Goal: Navigation & Orientation: Find specific page/section

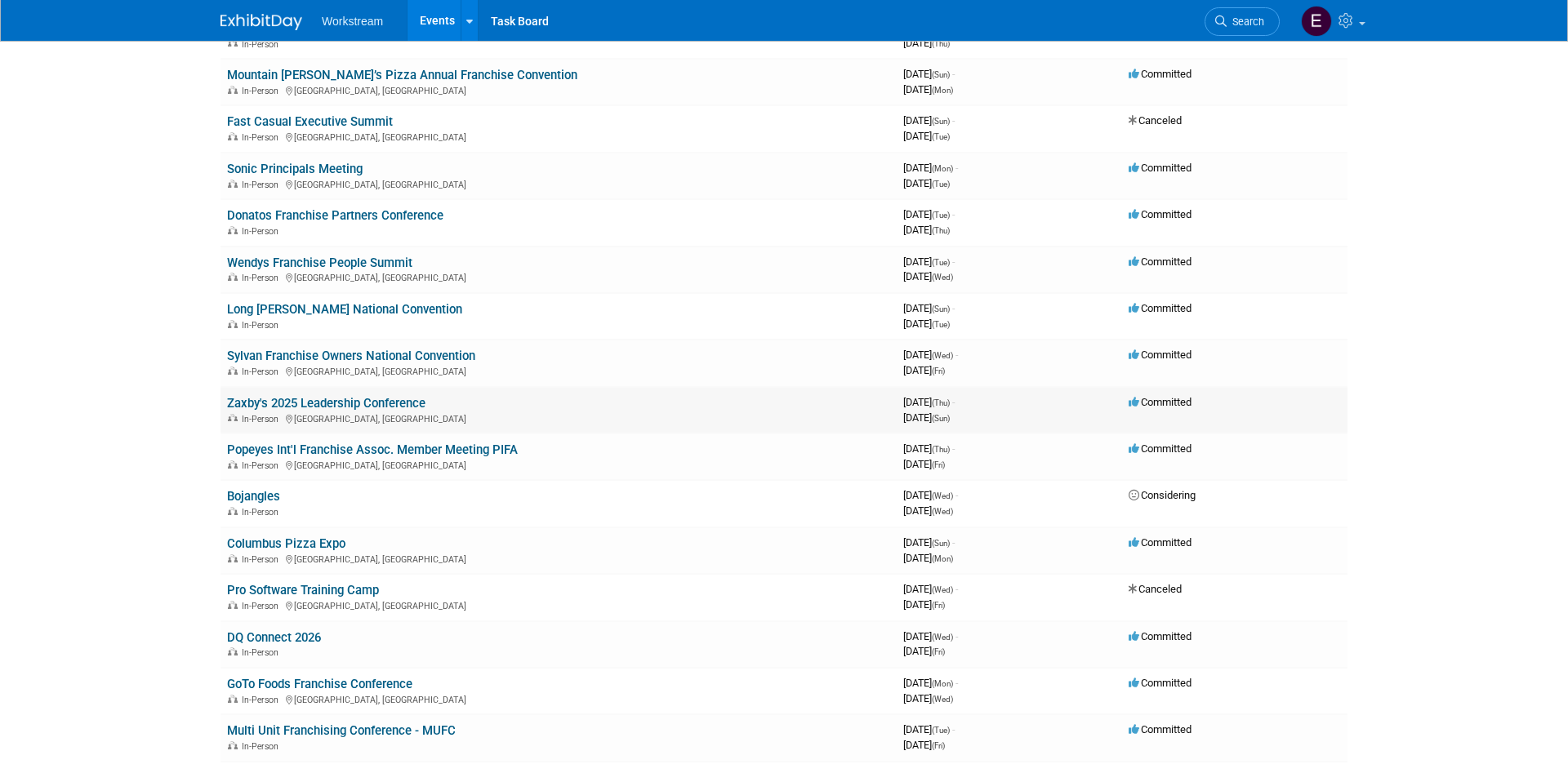
scroll to position [477, 0]
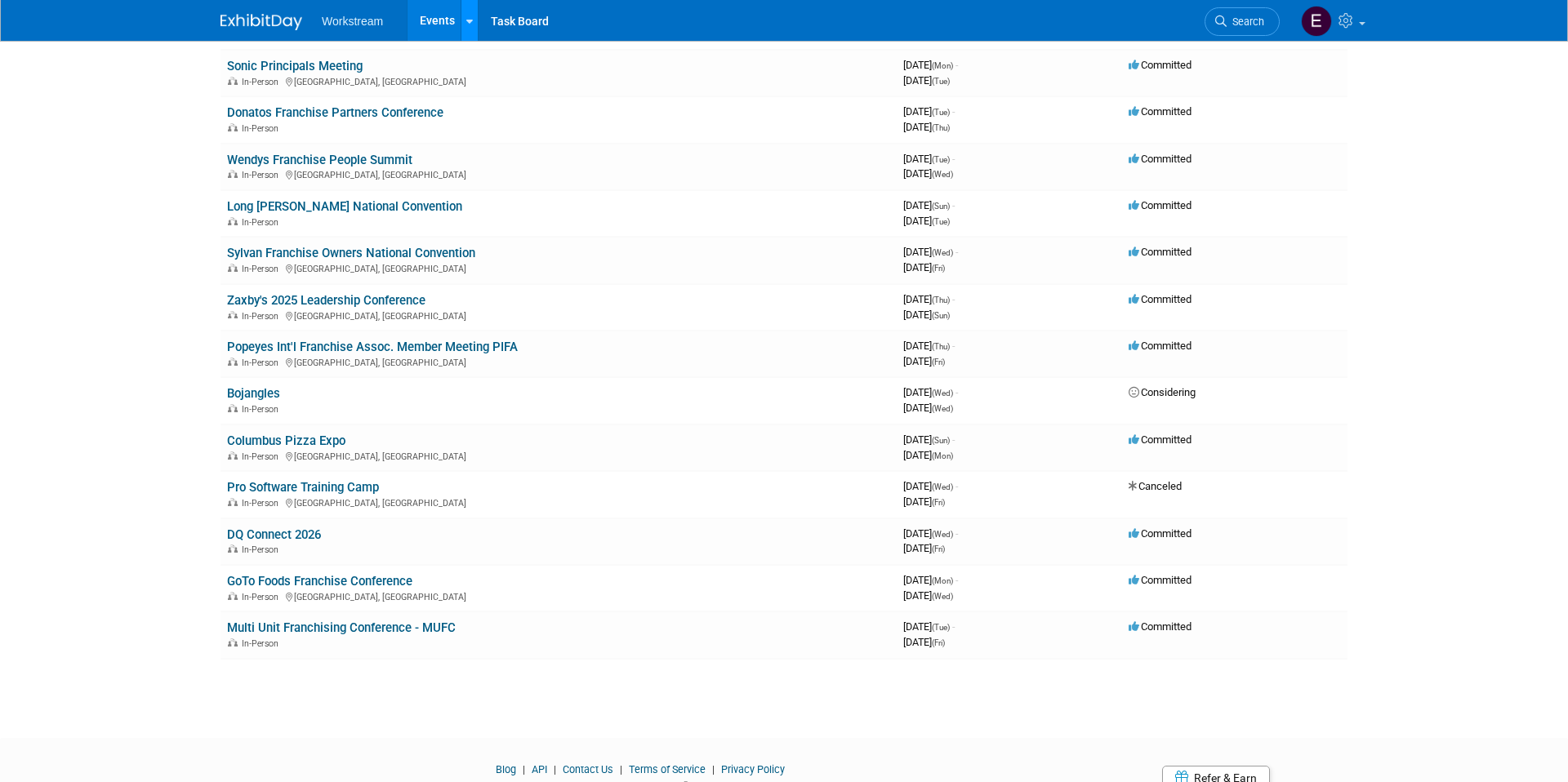
click at [466, 20] on icon at bounding box center [469, 22] width 6 height 11
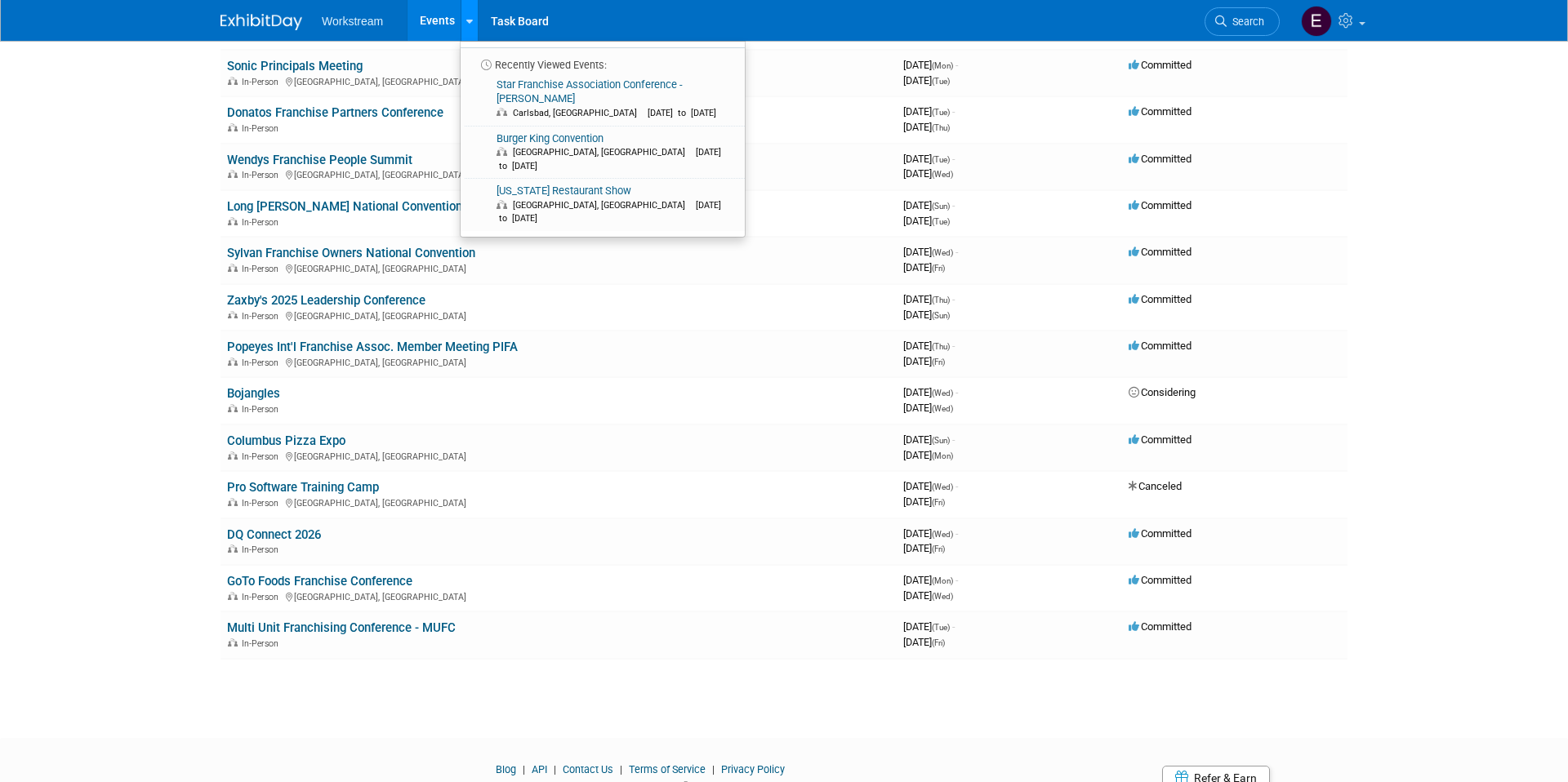
click at [466, 20] on icon at bounding box center [469, 22] width 6 height 11
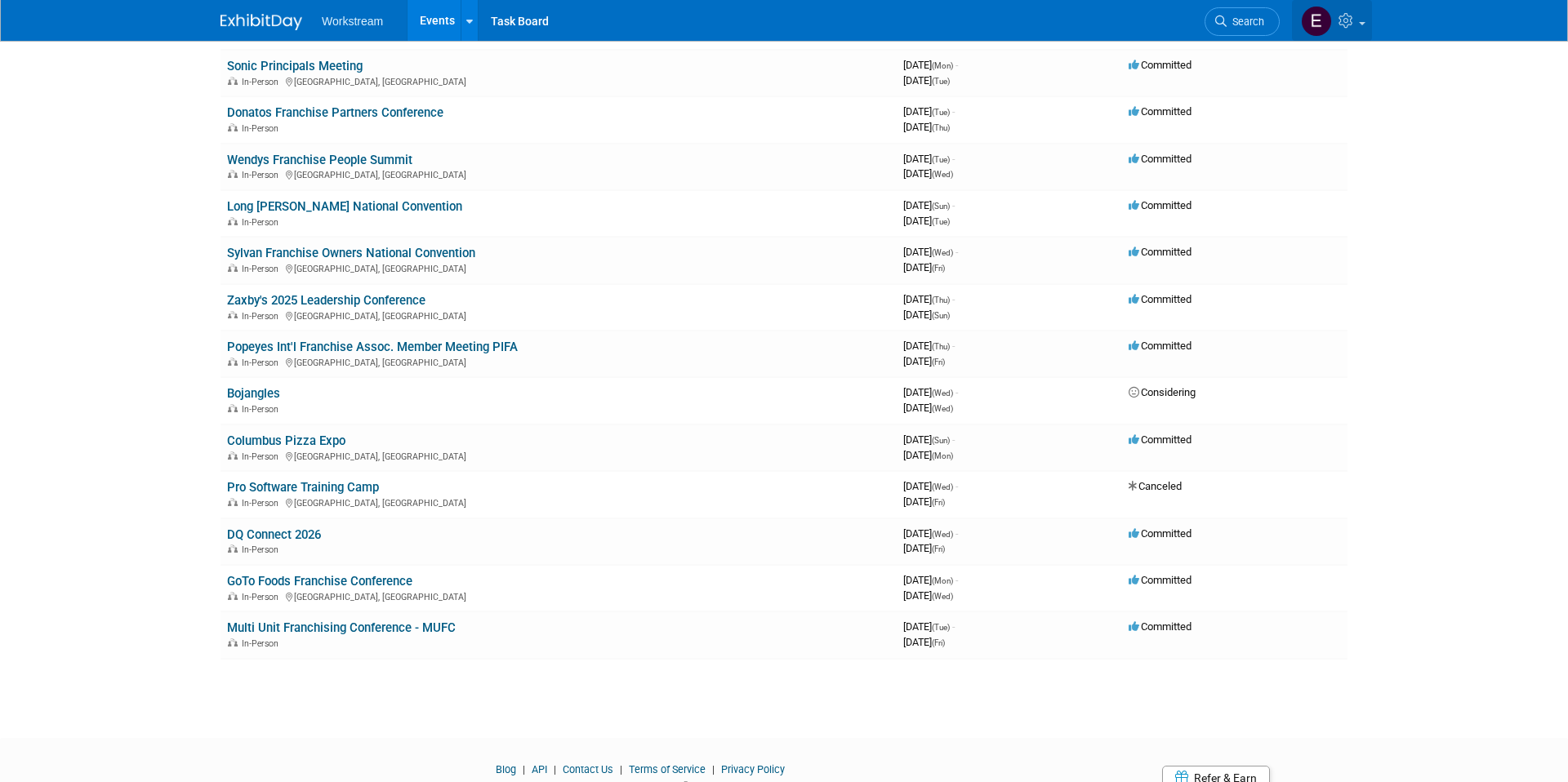
click at [1356, 27] on icon at bounding box center [1347, 20] width 19 height 15
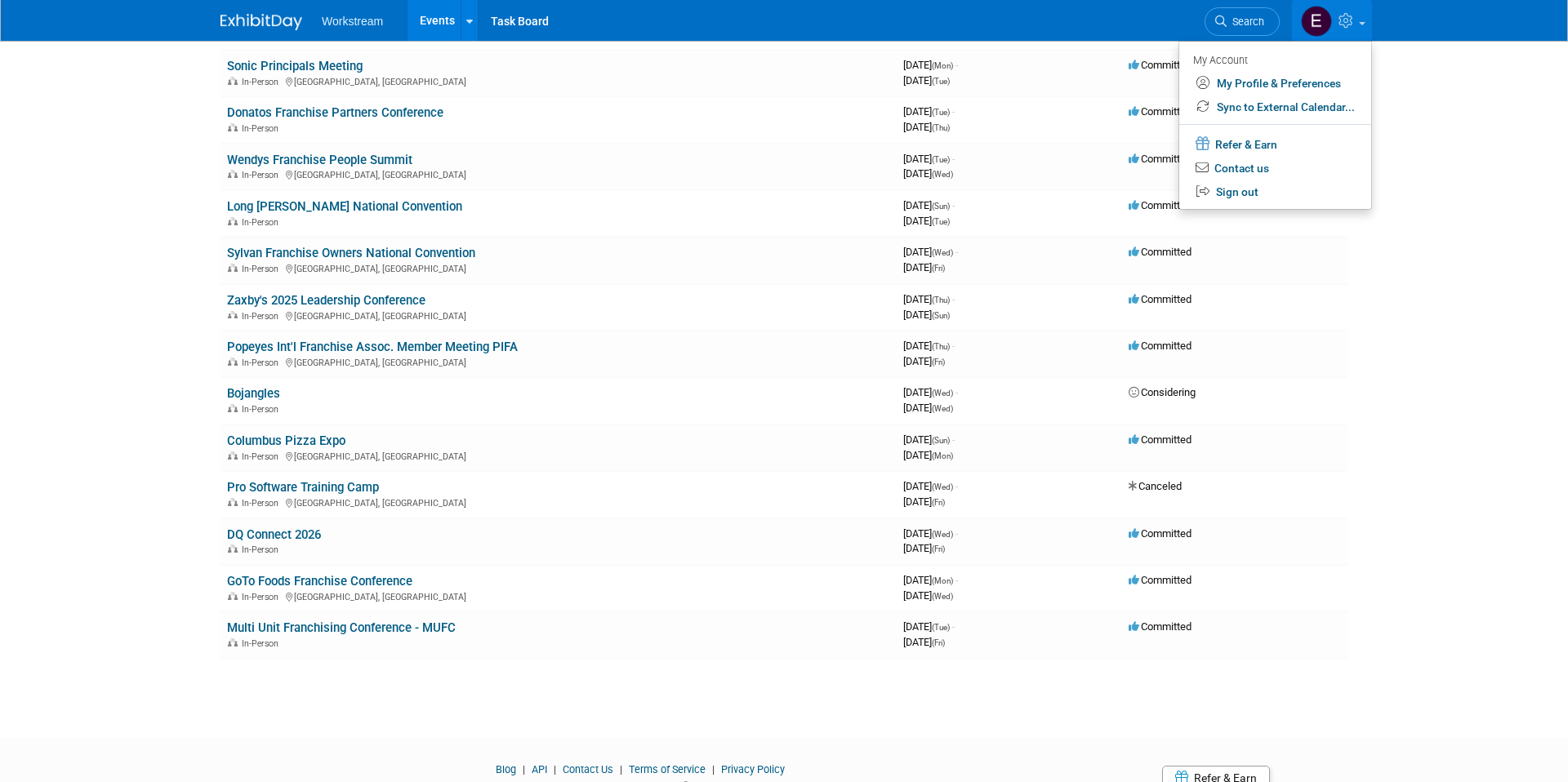
click at [1356, 27] on icon at bounding box center [1347, 20] width 19 height 15
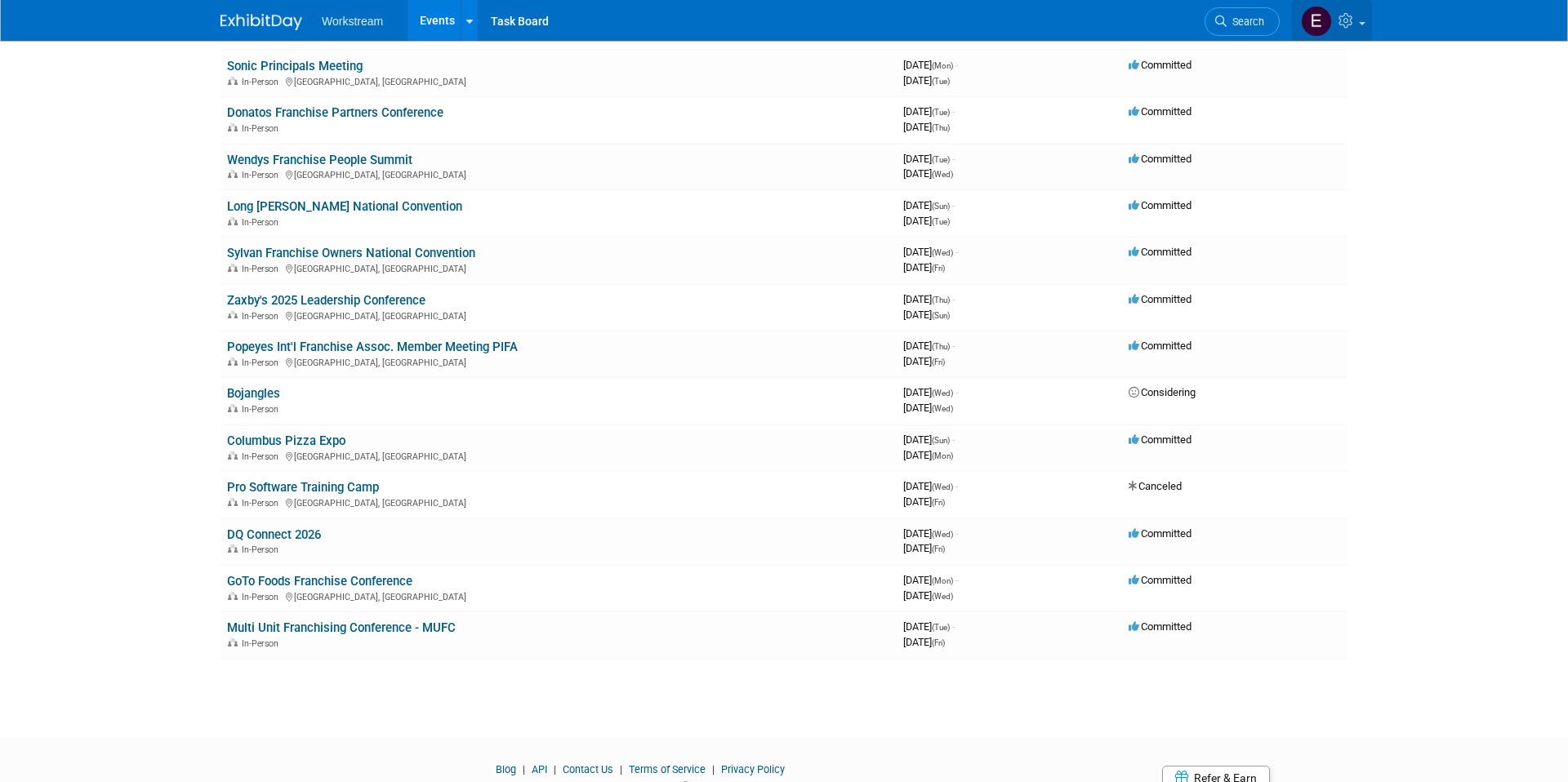
scroll to position [0, 0]
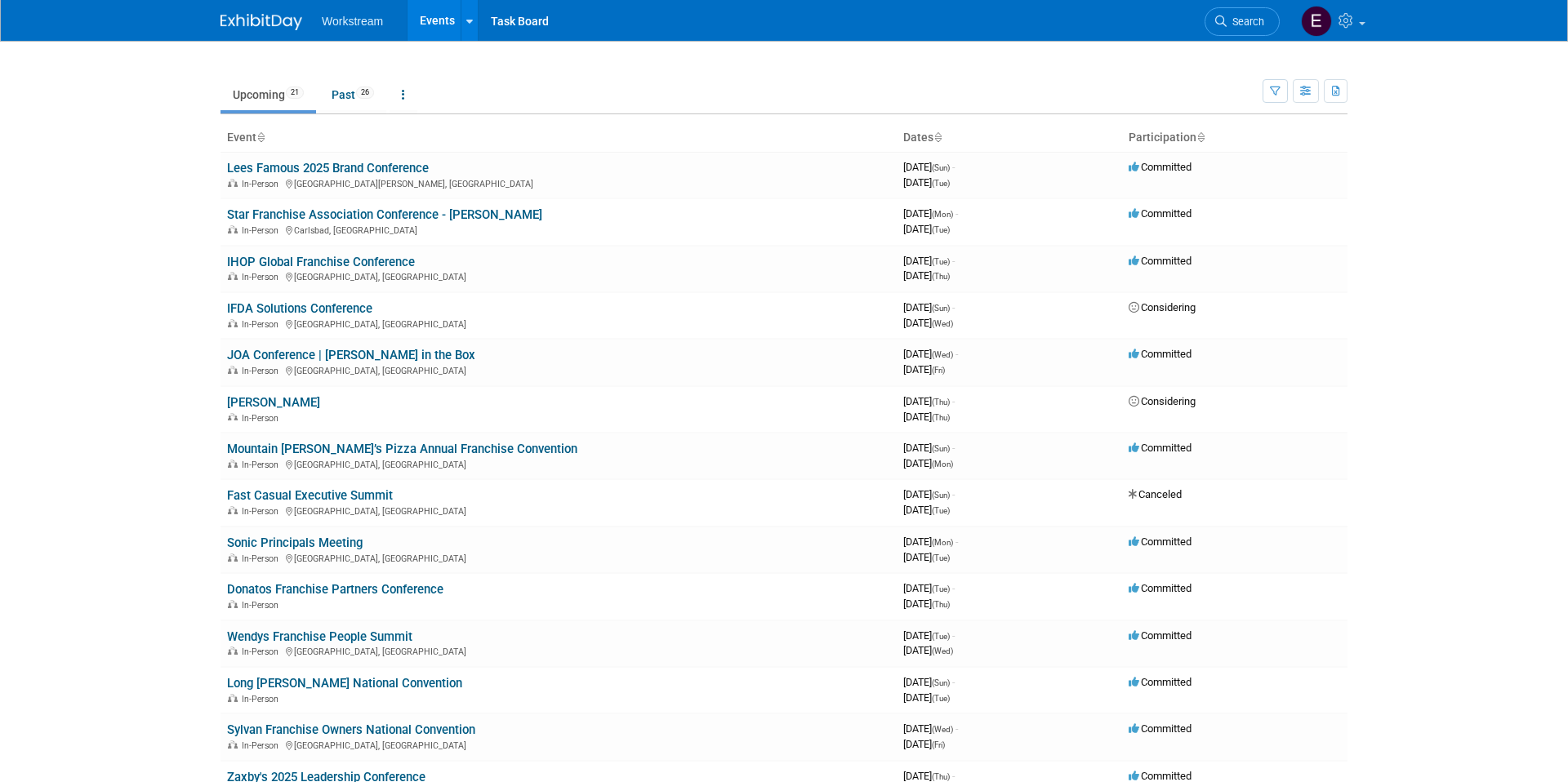
click at [1401, 103] on body "Workstream Events Recently Viewed Events: Star Franchise Association Conference…" at bounding box center [784, 391] width 1568 height 782
click at [1344, 97] on button "button" at bounding box center [1336, 91] width 24 height 24
click at [1361, 106] on body "Workstream Events Recently Viewed Events: Star Franchise Association Conference…" at bounding box center [784, 391] width 1568 height 782
click at [1310, 93] on icon "button" at bounding box center [1305, 92] width 12 height 11
click at [1279, 171] on link "Detail View" at bounding box center [1237, 172] width 137 height 23
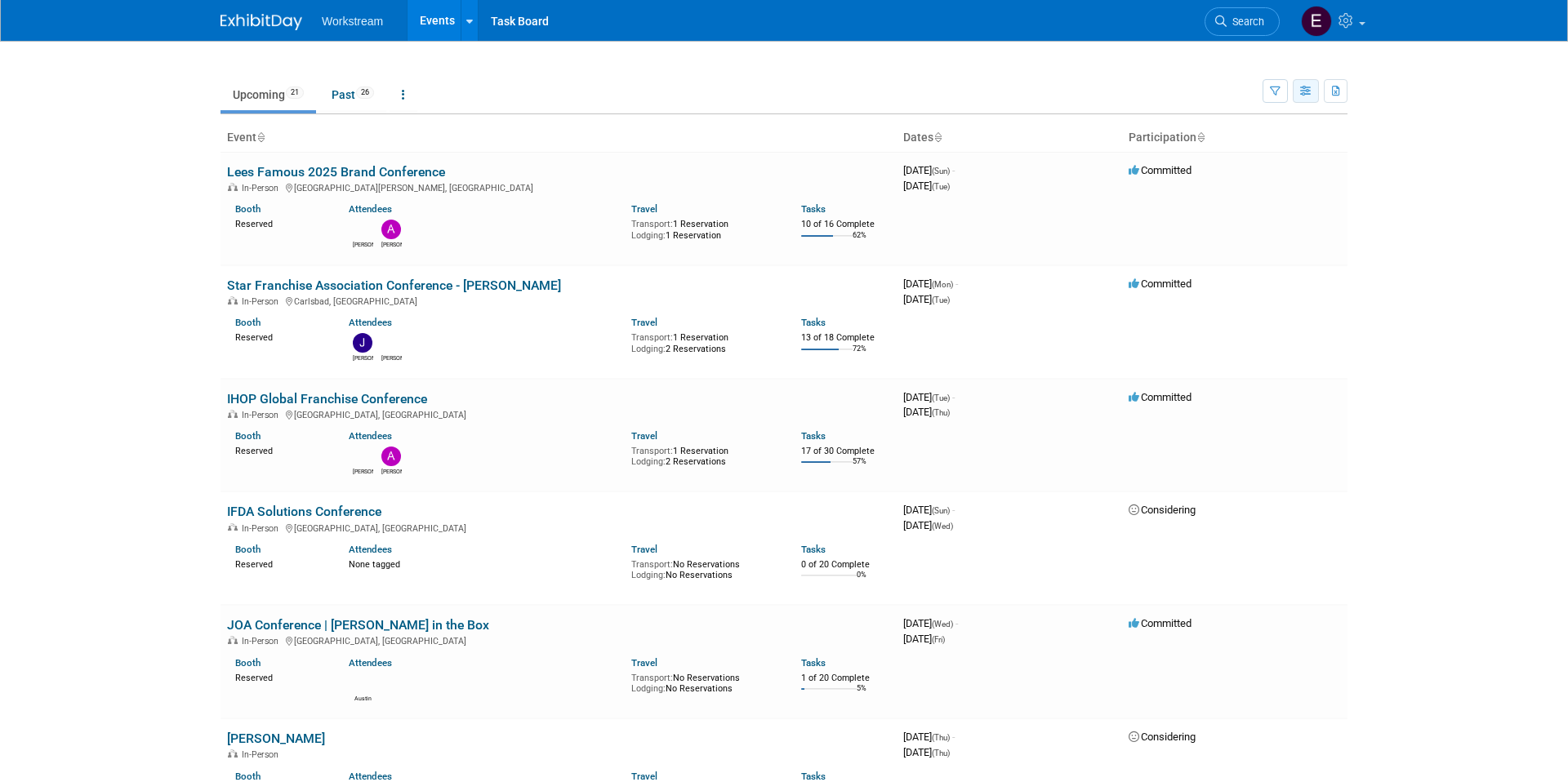
click at [1295, 81] on button "button" at bounding box center [1305, 91] width 26 height 24
click at [1259, 231] on link "Expert Grid" at bounding box center [1237, 223] width 137 height 23
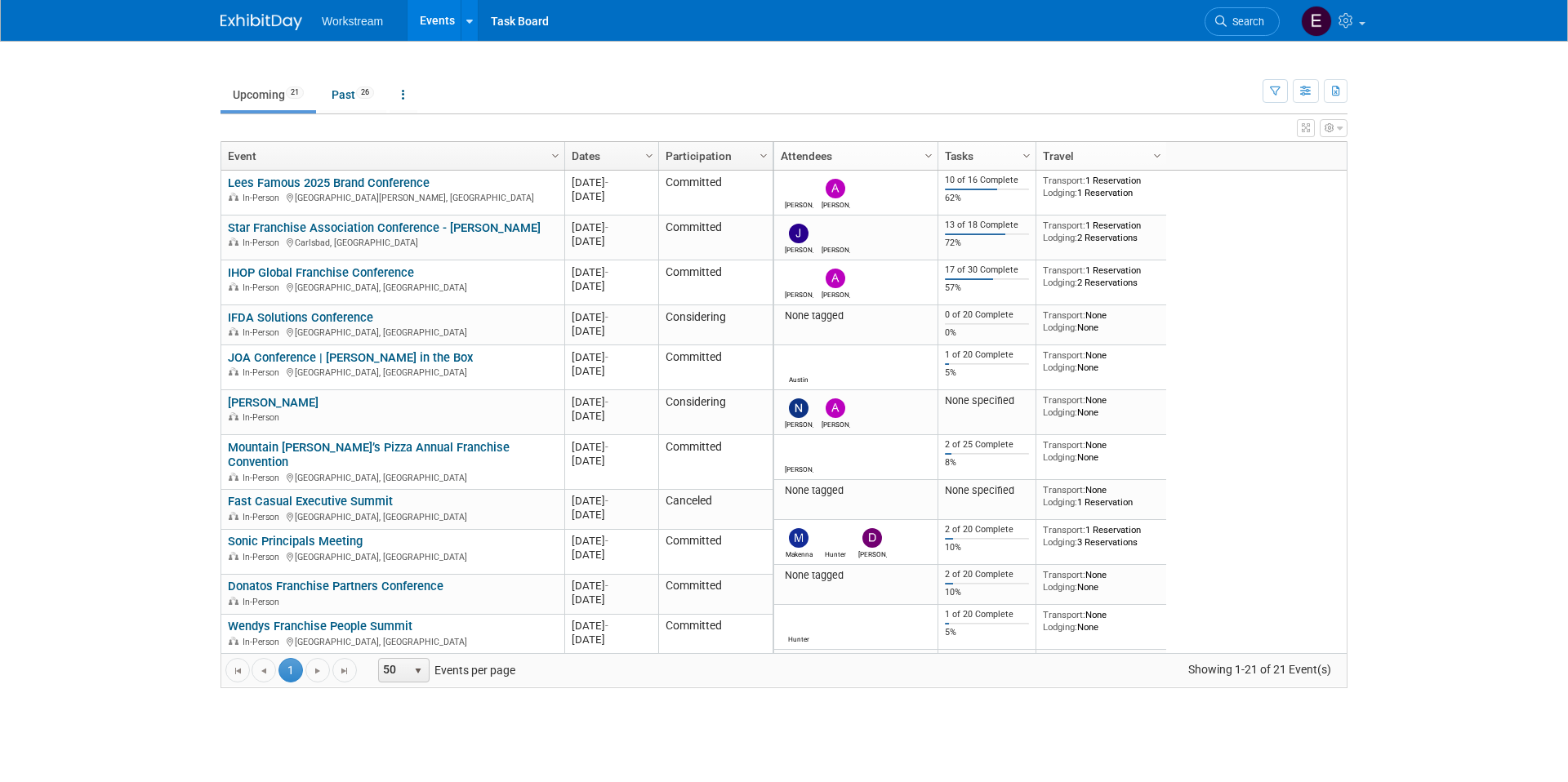
click at [1431, 364] on body "Workstream Events Recently Viewed Events: Star Franchise Association Conference…" at bounding box center [784, 391] width 1568 height 782
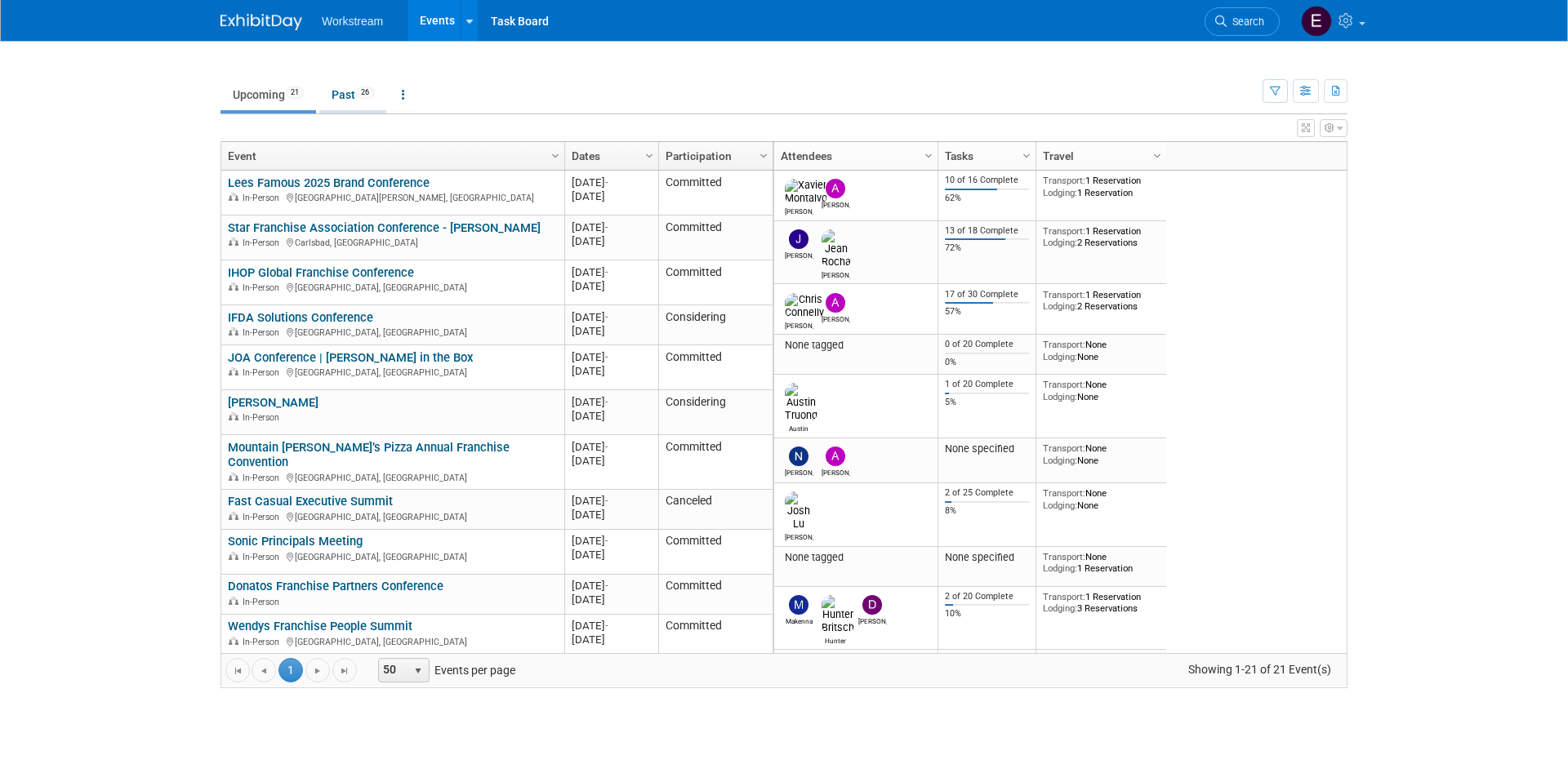
click at [346, 93] on link "Past 26" at bounding box center [352, 95] width 67 height 31
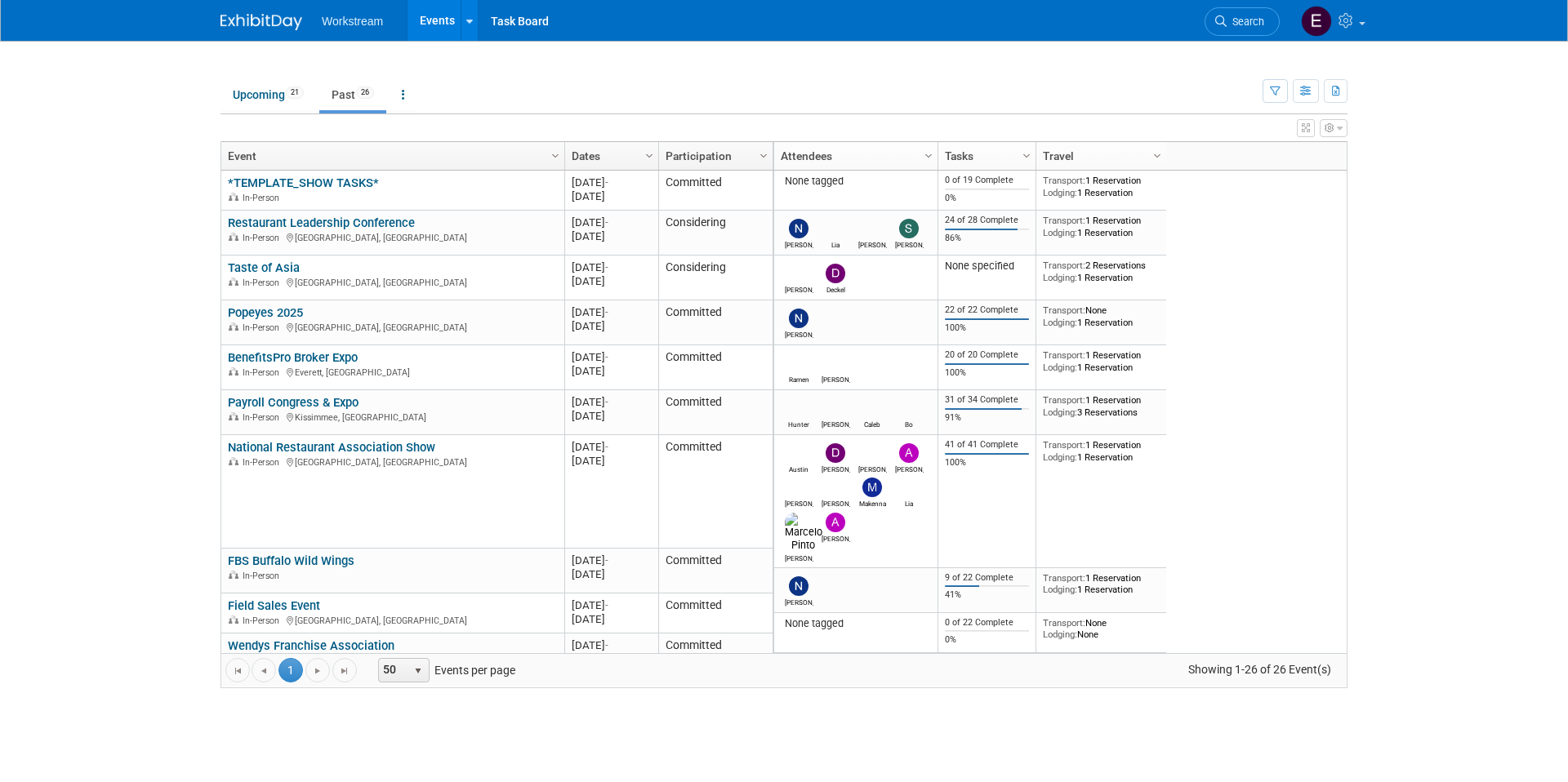
click at [1302, 123] on icon "button" at bounding box center [1305, 128] width 8 height 10
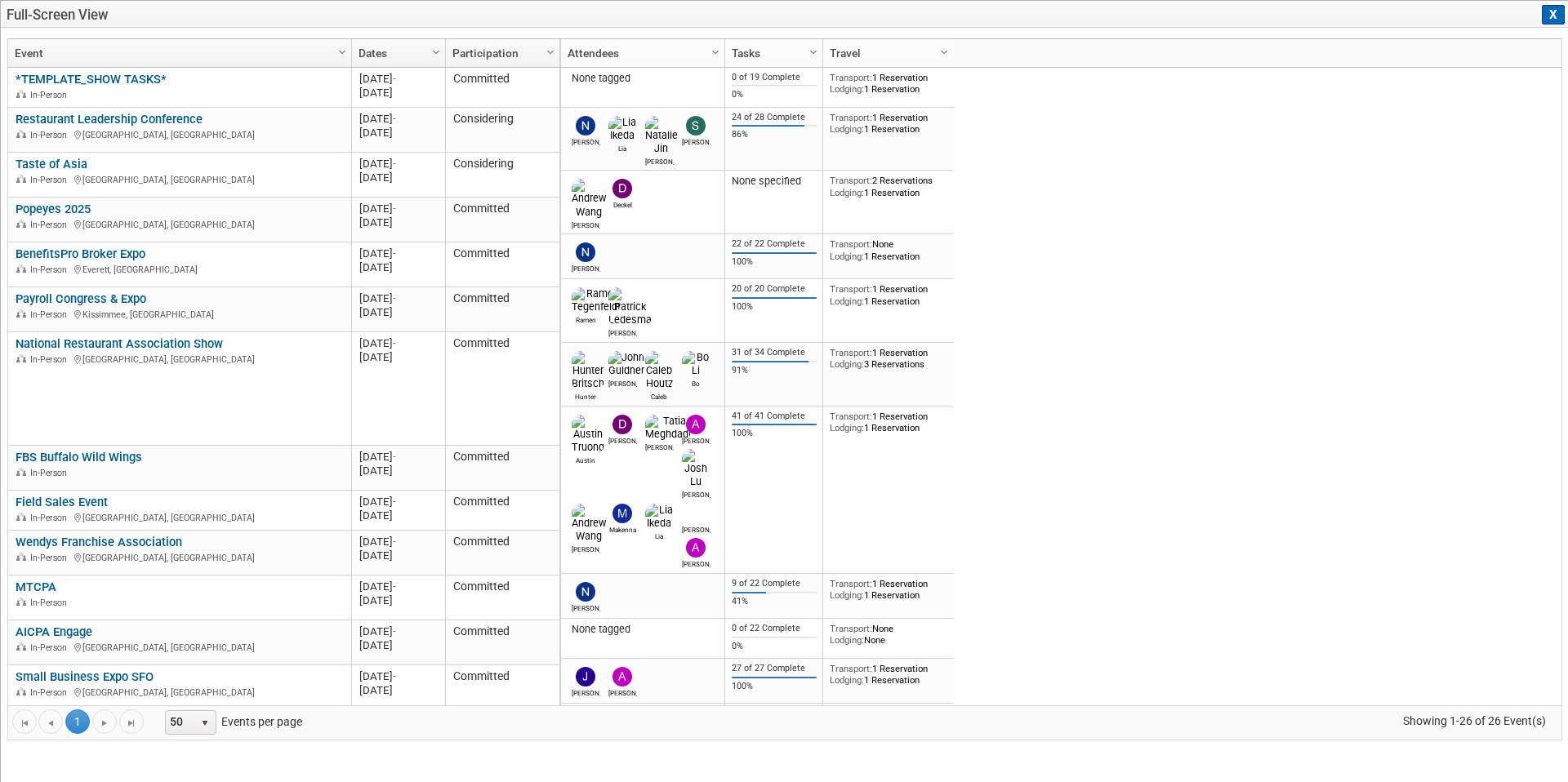
click at [1553, 15] on button "X" at bounding box center [1553, 14] width 23 height 19
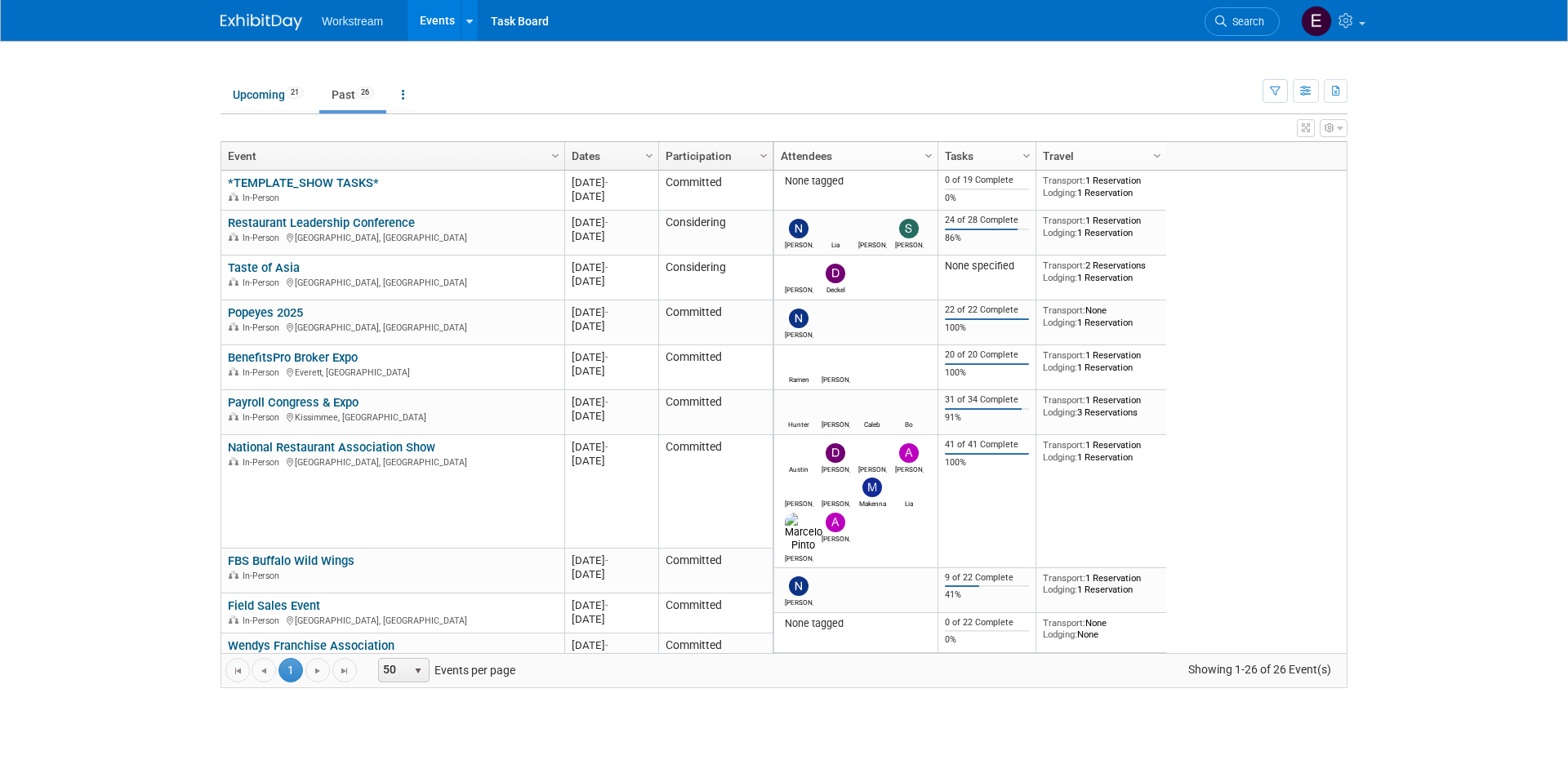
click at [1329, 129] on icon "button" at bounding box center [1329, 128] width 10 height 10
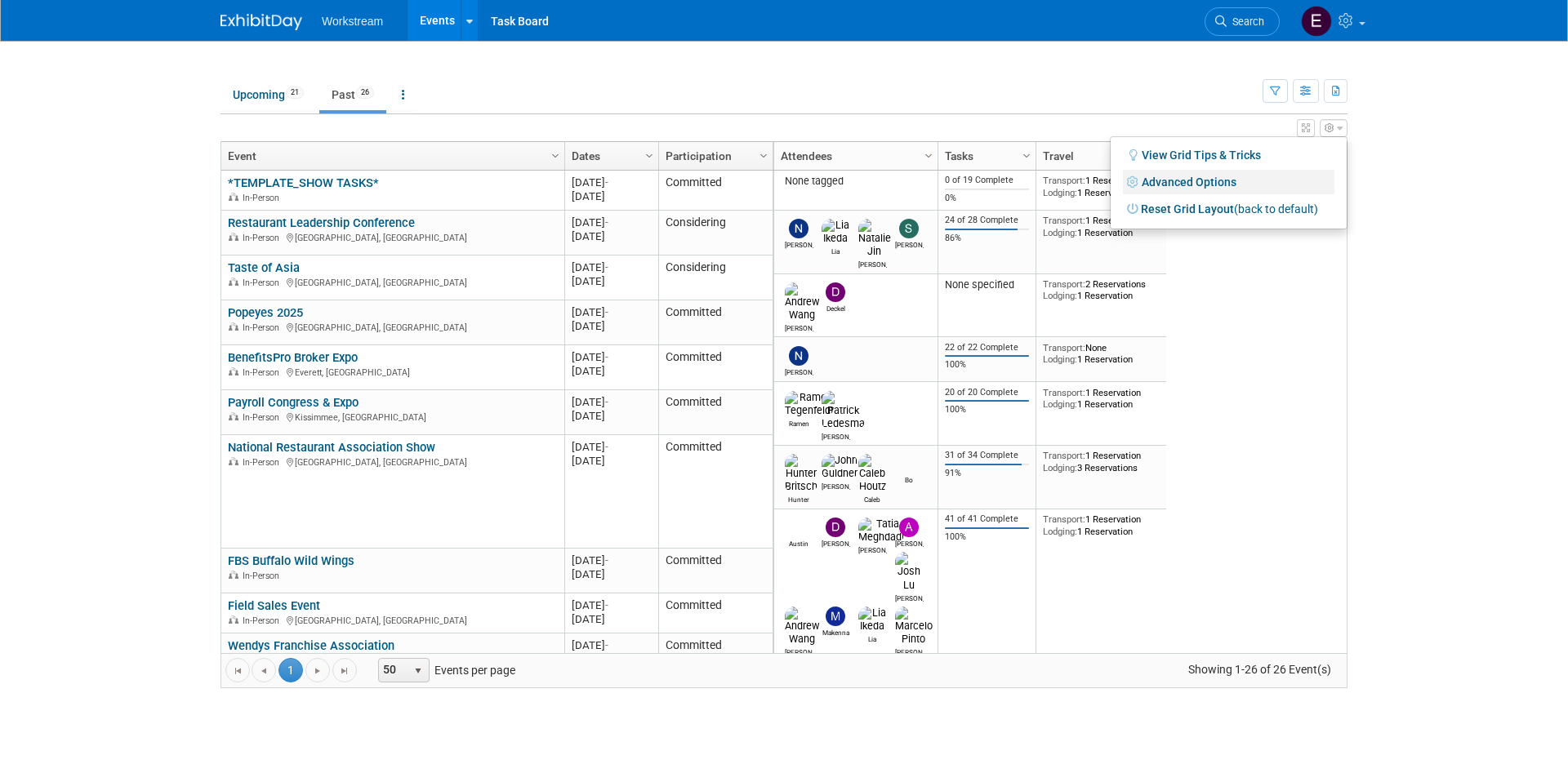
click at [1288, 179] on link "Advanced Options" at bounding box center [1228, 181] width 211 height 25
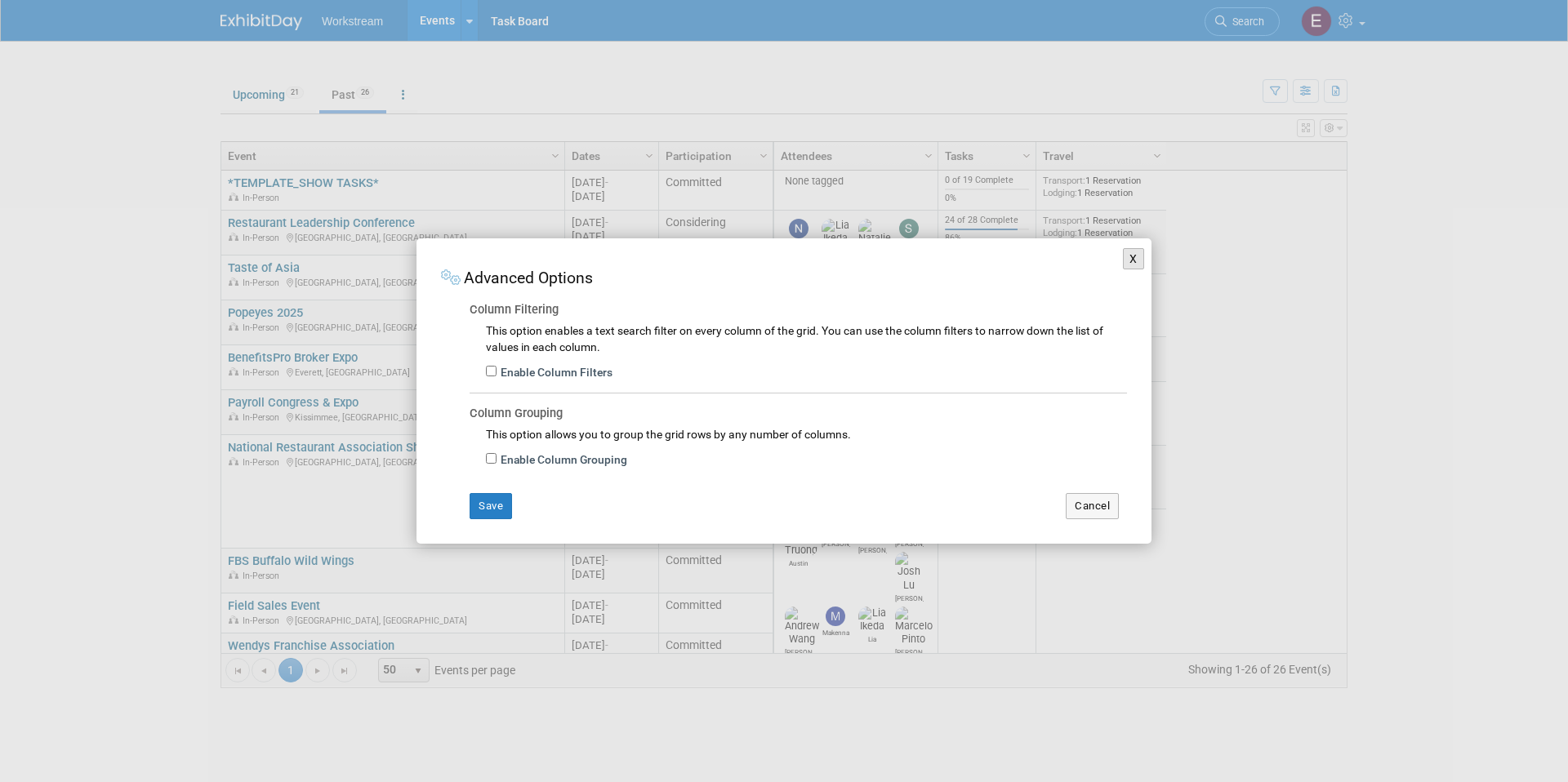
click at [1137, 255] on button "X" at bounding box center [1132, 258] width 21 height 21
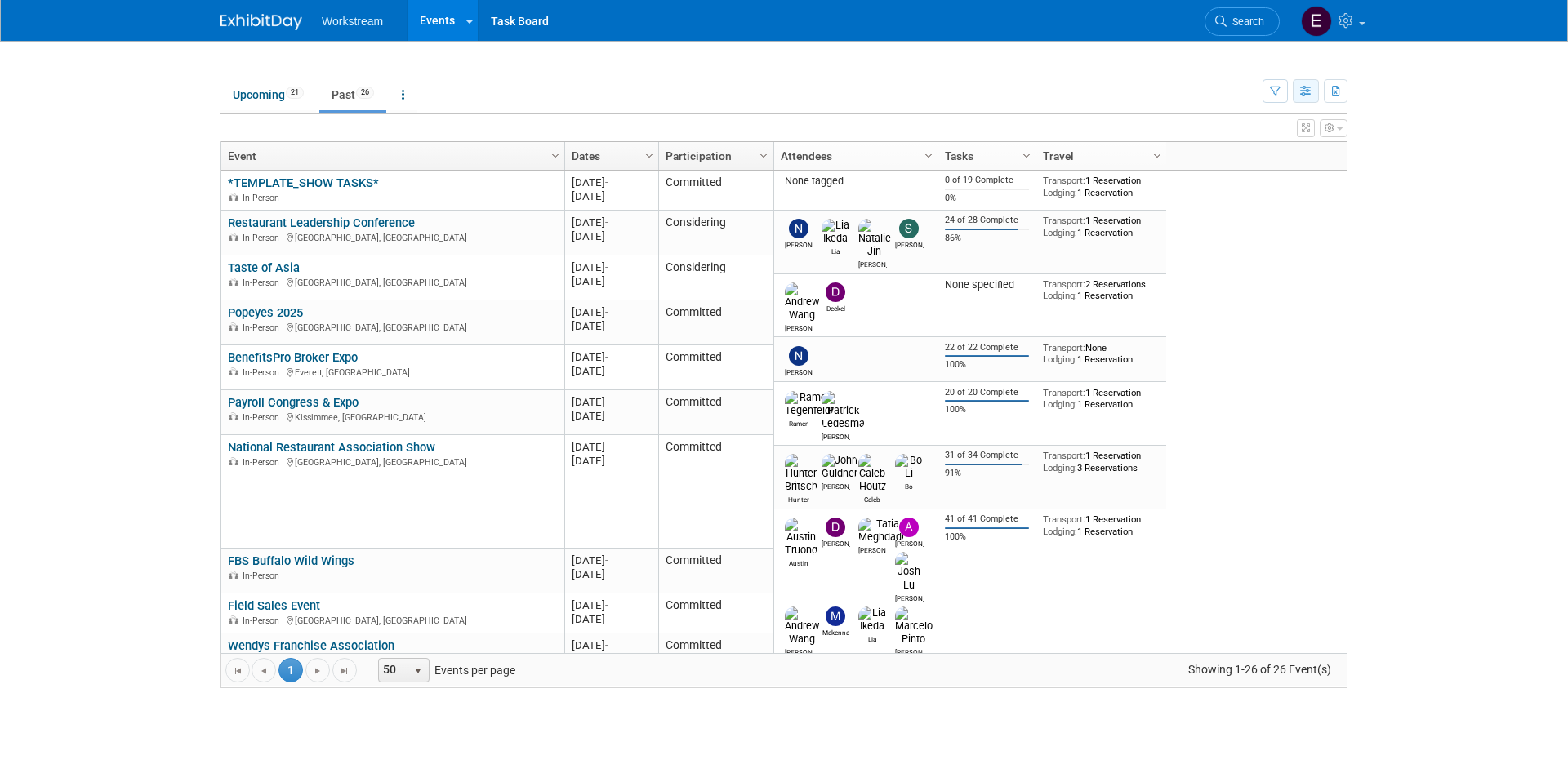
click at [1308, 98] on button "button" at bounding box center [1305, 91] width 26 height 24
click at [271, 114] on div "View Grid Tips & Tricks Advanced Options Reset Grid Layout (back to default)" at bounding box center [784, 125] width 1127 height 23
click at [261, 98] on link "Upcoming 21" at bounding box center [268, 95] width 96 height 31
